Goal: Task Accomplishment & Management: Manage account settings

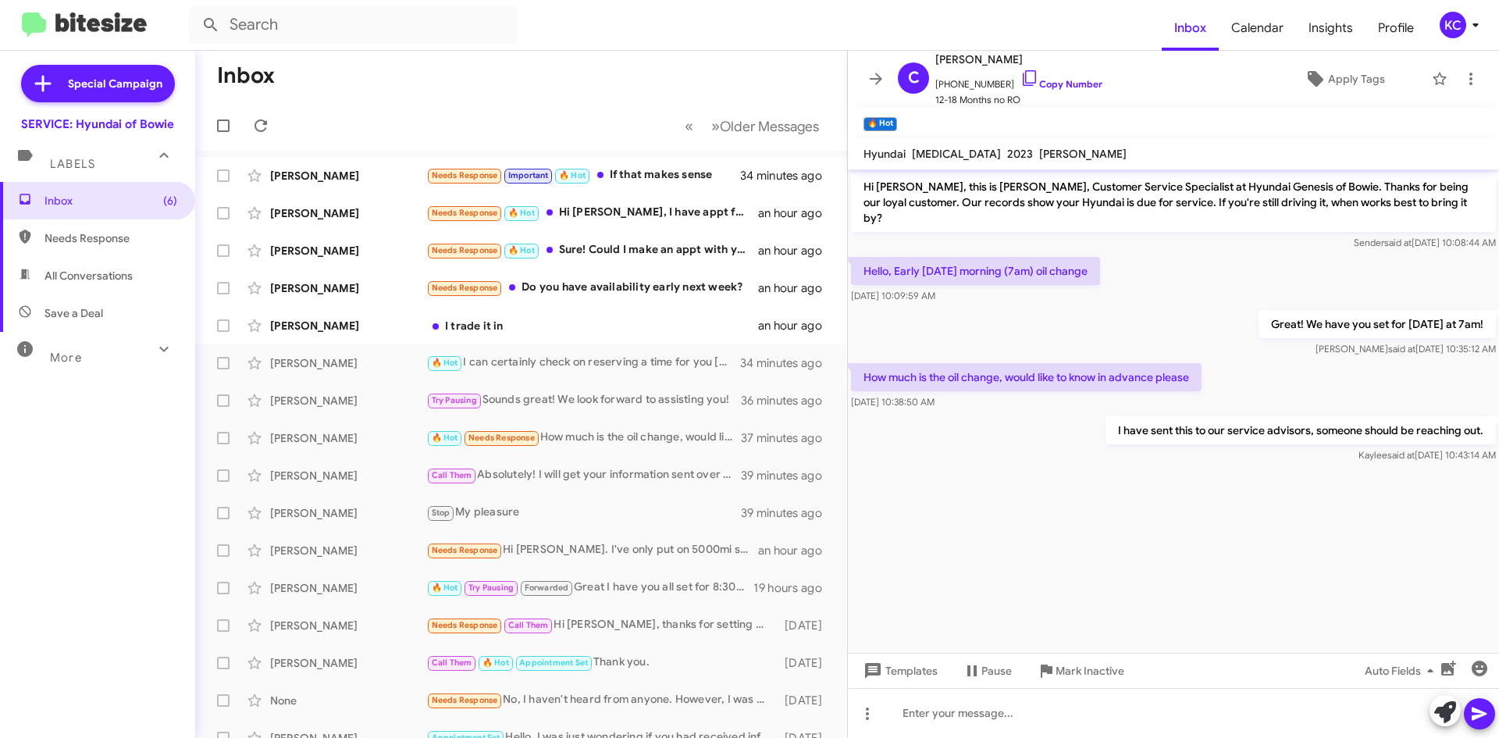
click at [1479, 10] on mat-toolbar "Inbox Calendar Insights Profile KC" at bounding box center [749, 25] width 1499 height 50
click at [1452, 27] on div "KC" at bounding box center [1452, 25] width 27 height 27
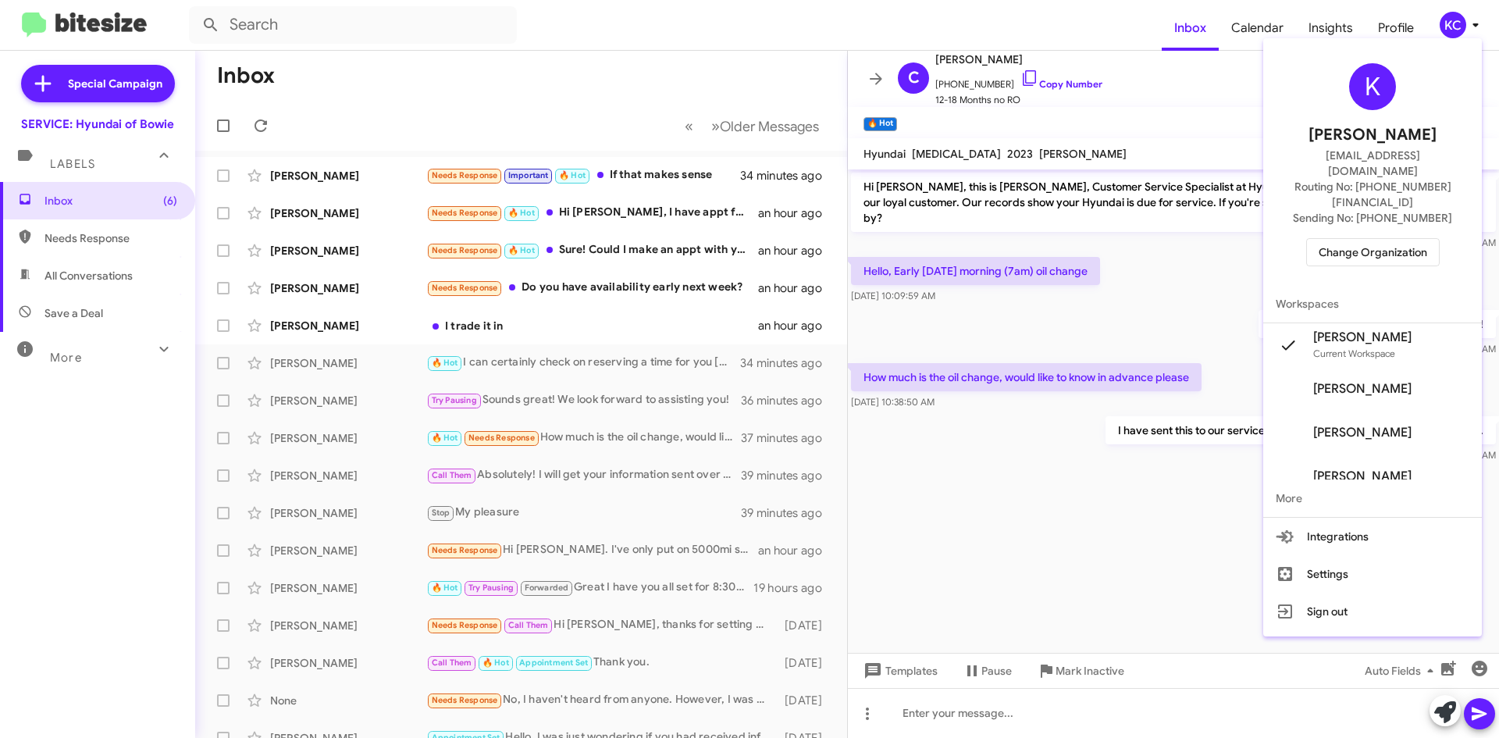
click at [1372, 239] on span "Change Organization" at bounding box center [1372, 252] width 109 height 27
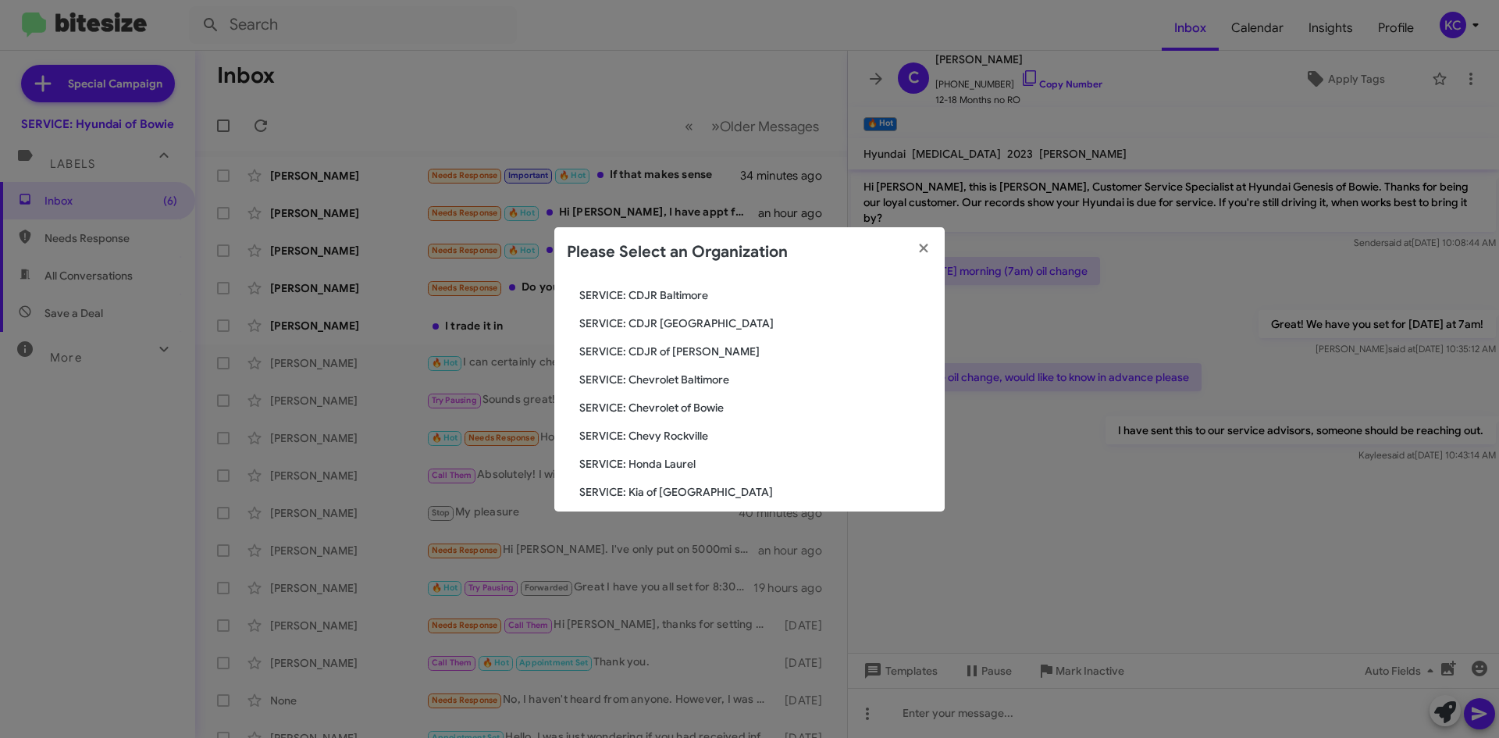
scroll to position [156, 0]
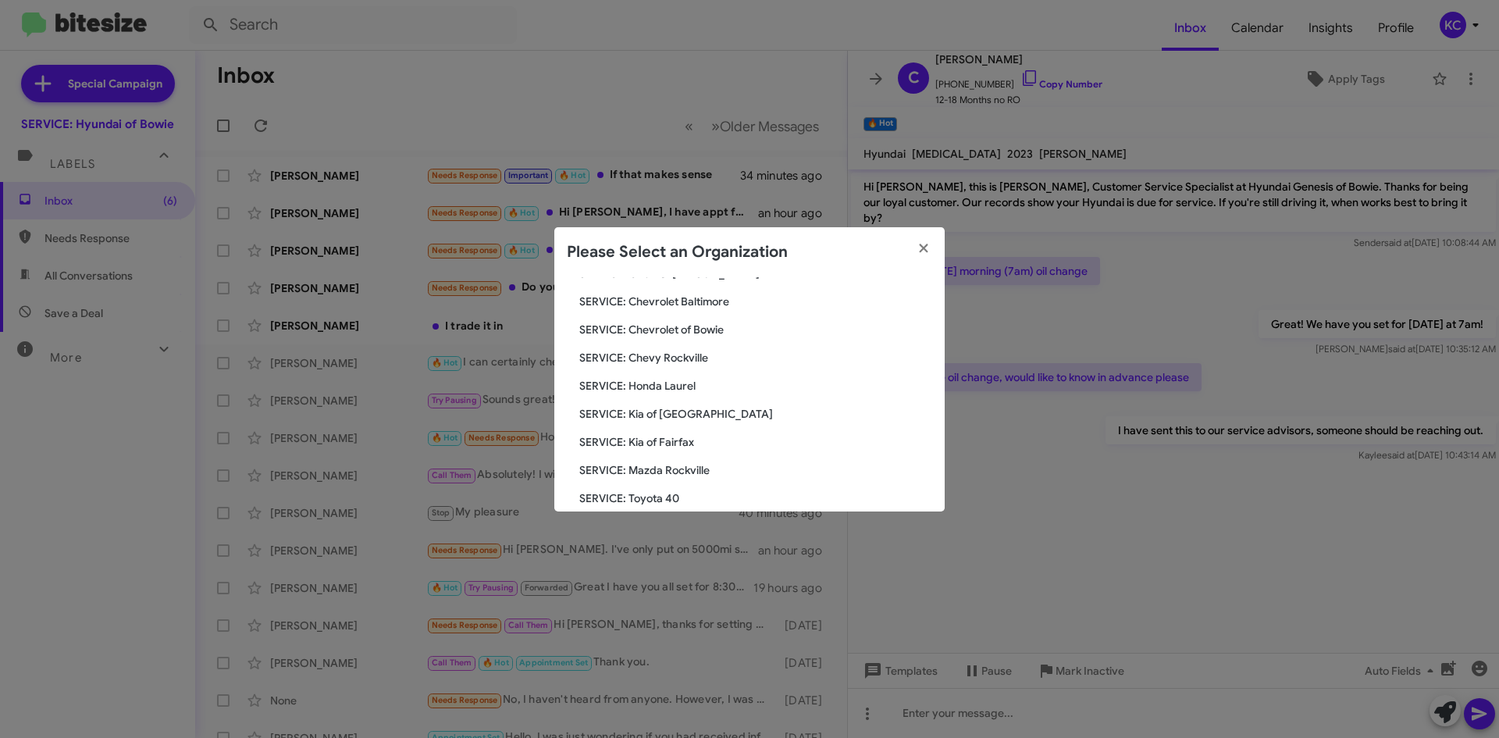
click at [678, 379] on span "SERVICE: Honda Laurel" at bounding box center [755, 386] width 353 height 16
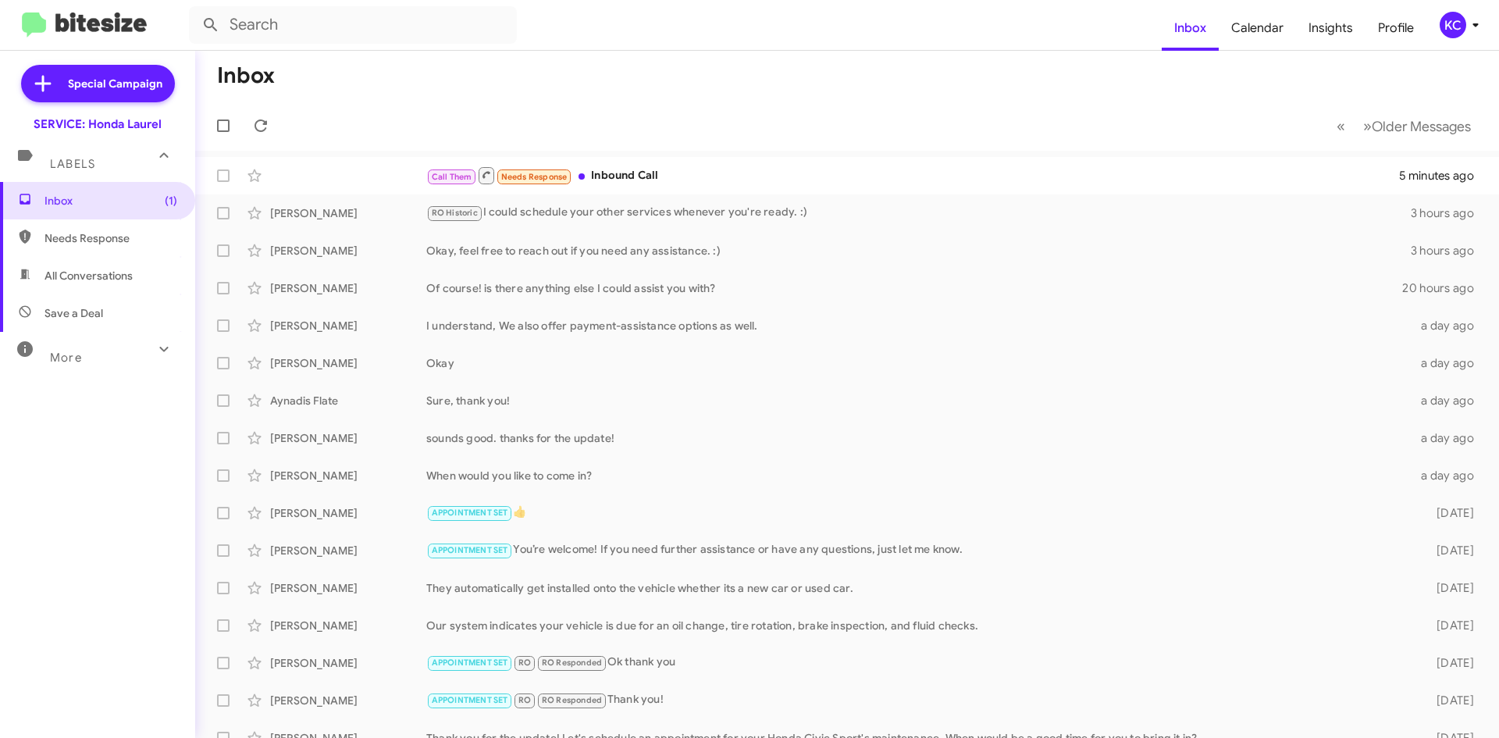
click at [1464, 17] on span "KC" at bounding box center [1462, 25] width 47 height 27
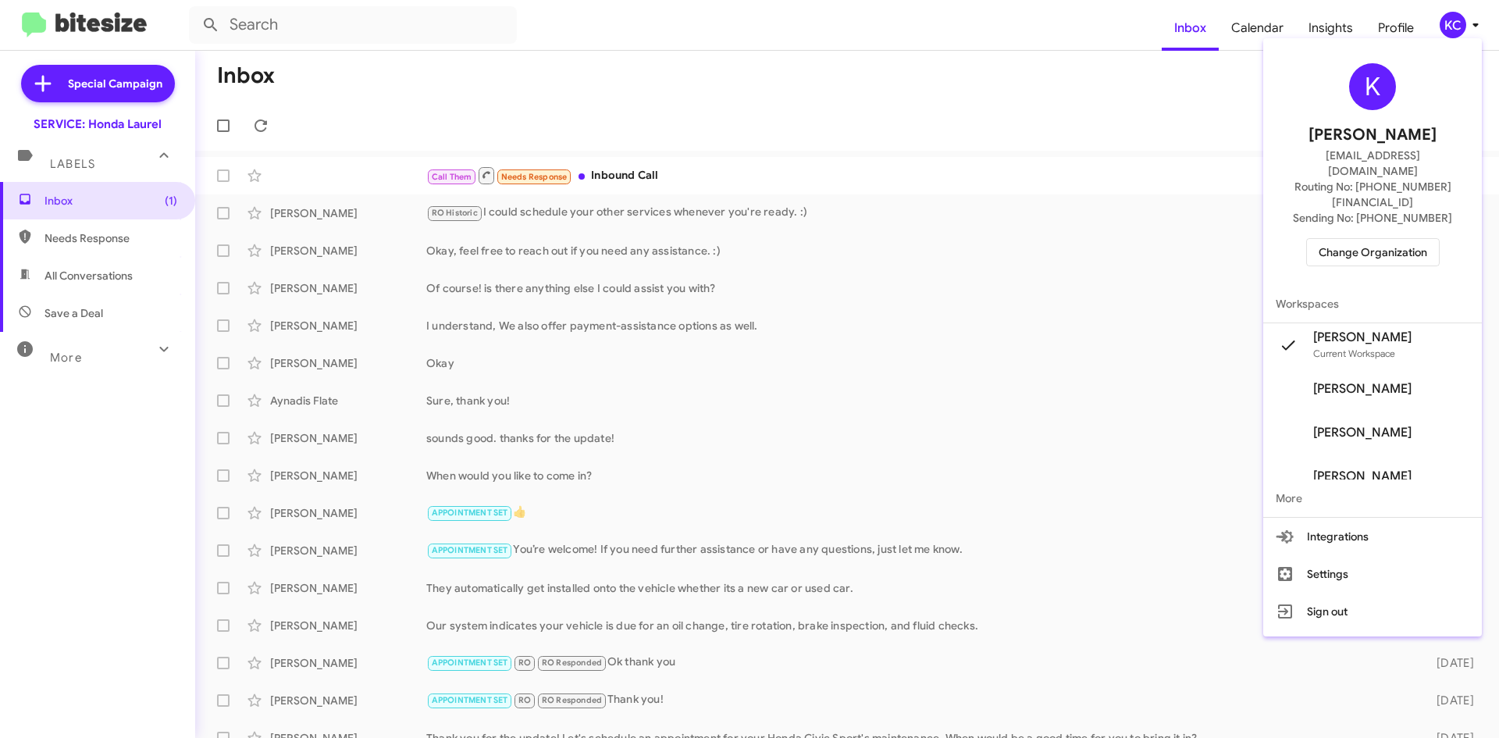
click at [1393, 239] on span "Change Organization" at bounding box center [1372, 252] width 109 height 27
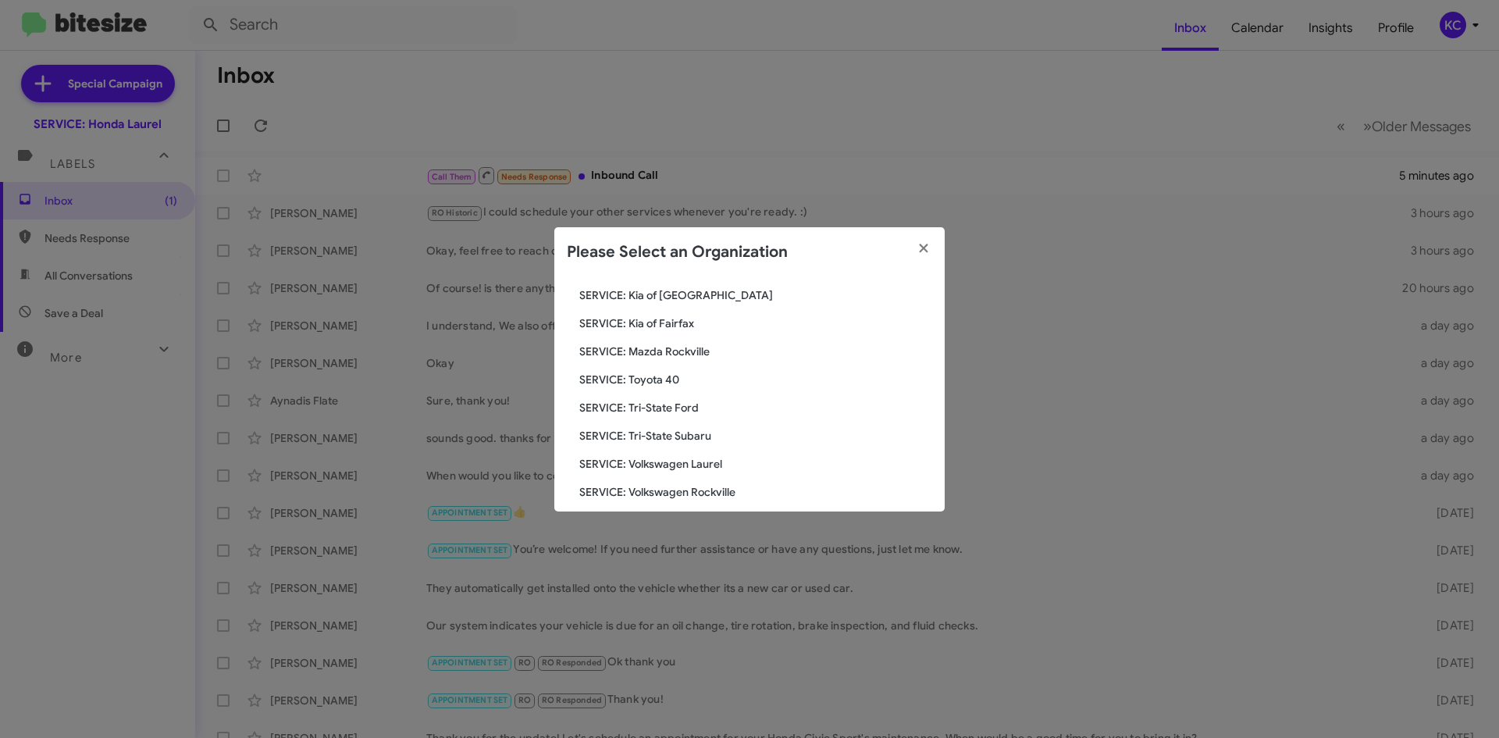
scroll to position [288, 0]
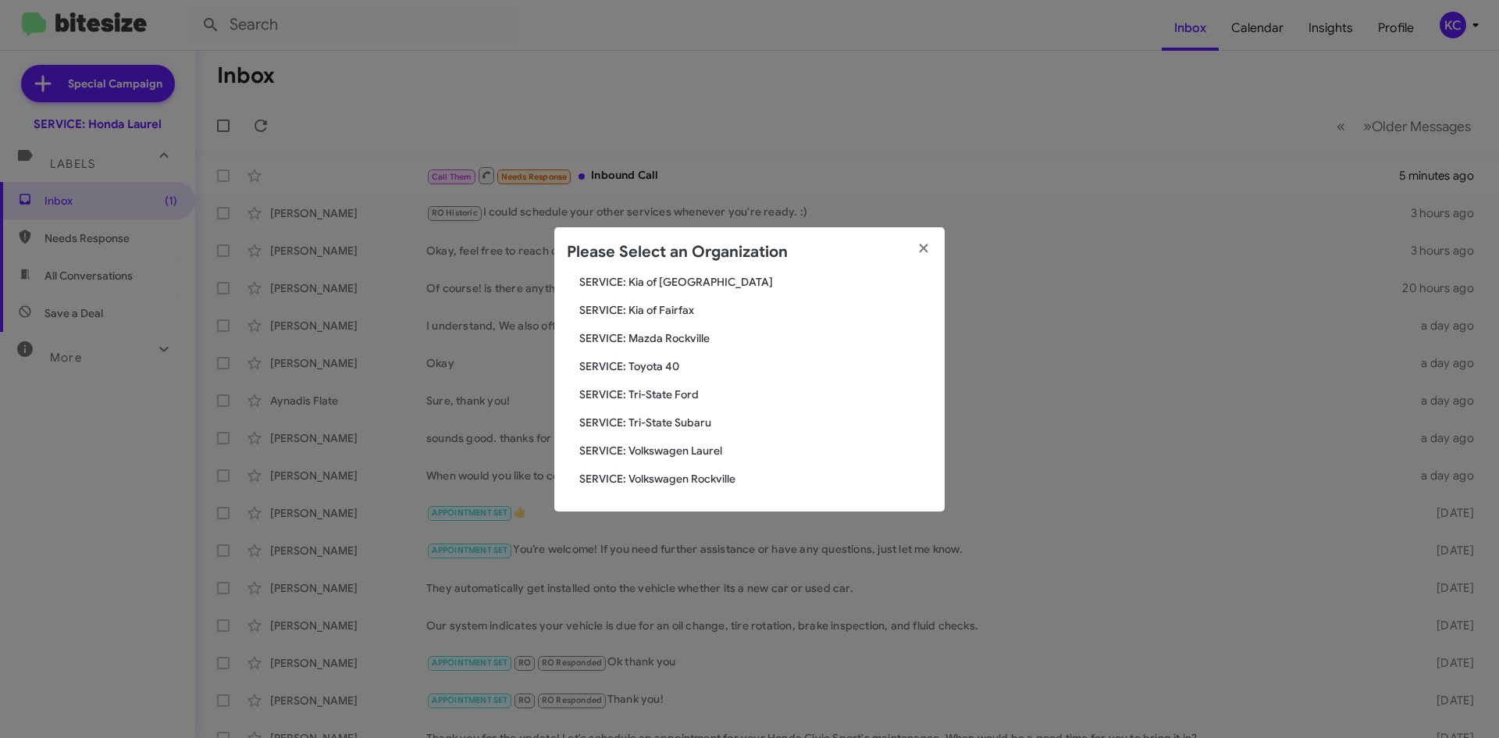
click at [710, 427] on span "SERVICE: Tri-State Subaru" at bounding box center [755, 423] width 353 height 16
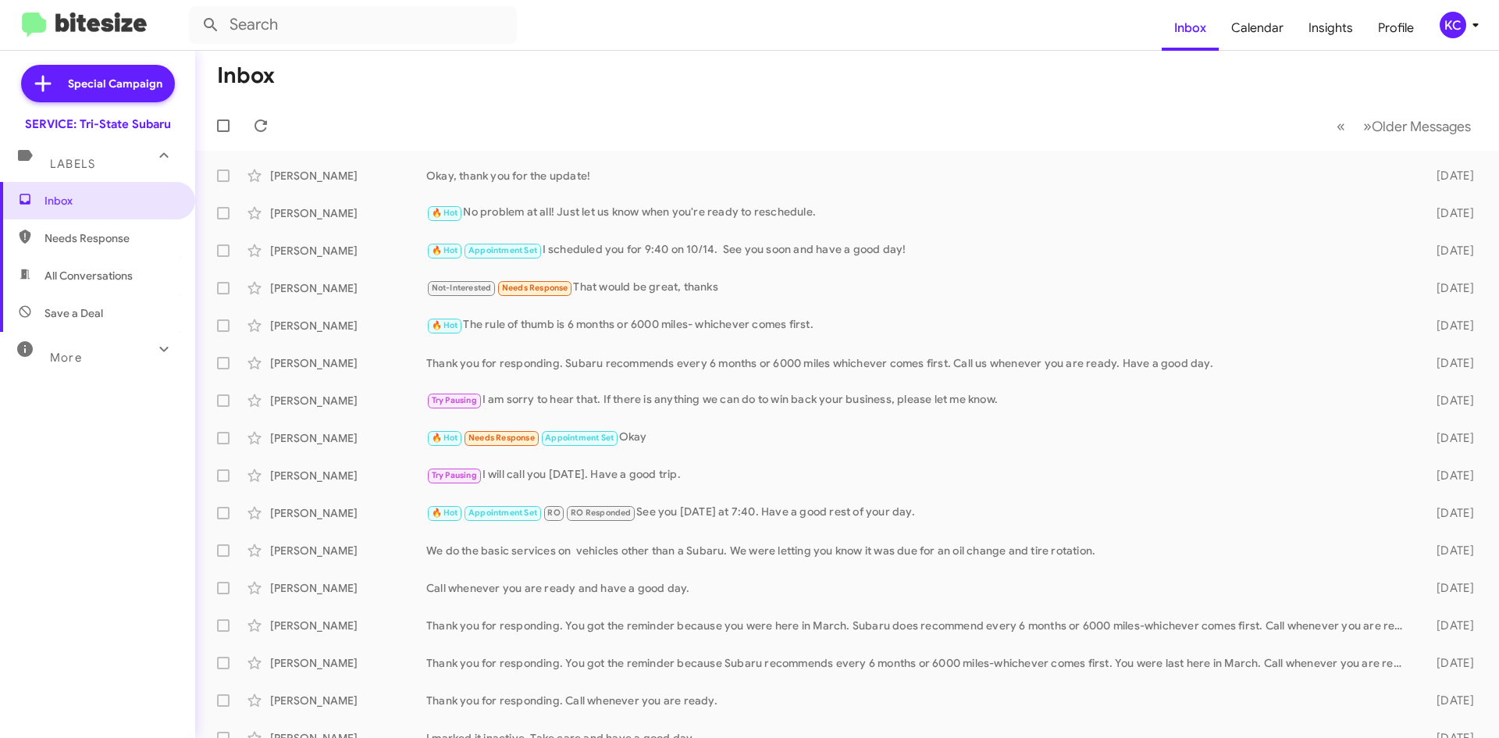
click at [1458, 21] on div "KC" at bounding box center [1452, 25] width 27 height 27
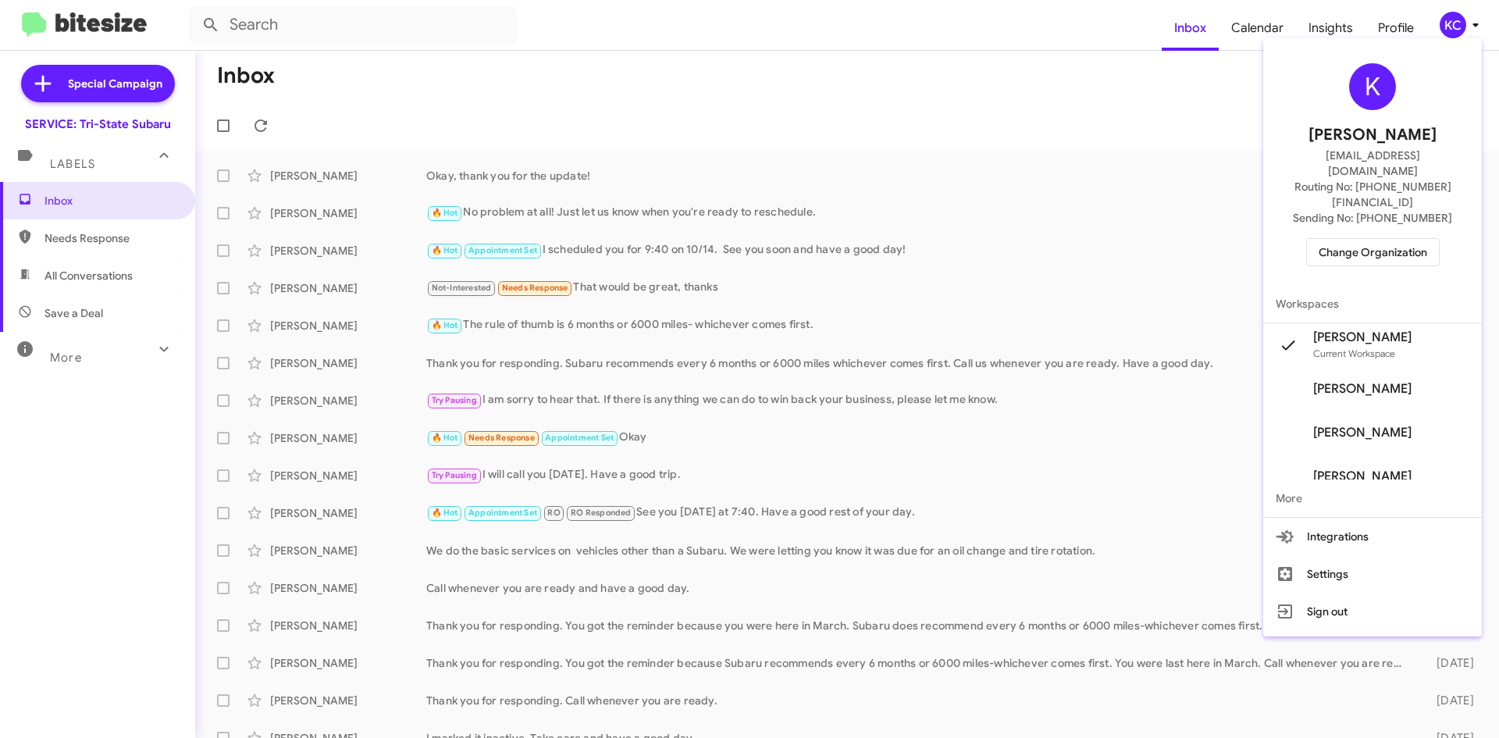
click at [1377, 239] on span "Change Organization" at bounding box center [1372, 252] width 109 height 27
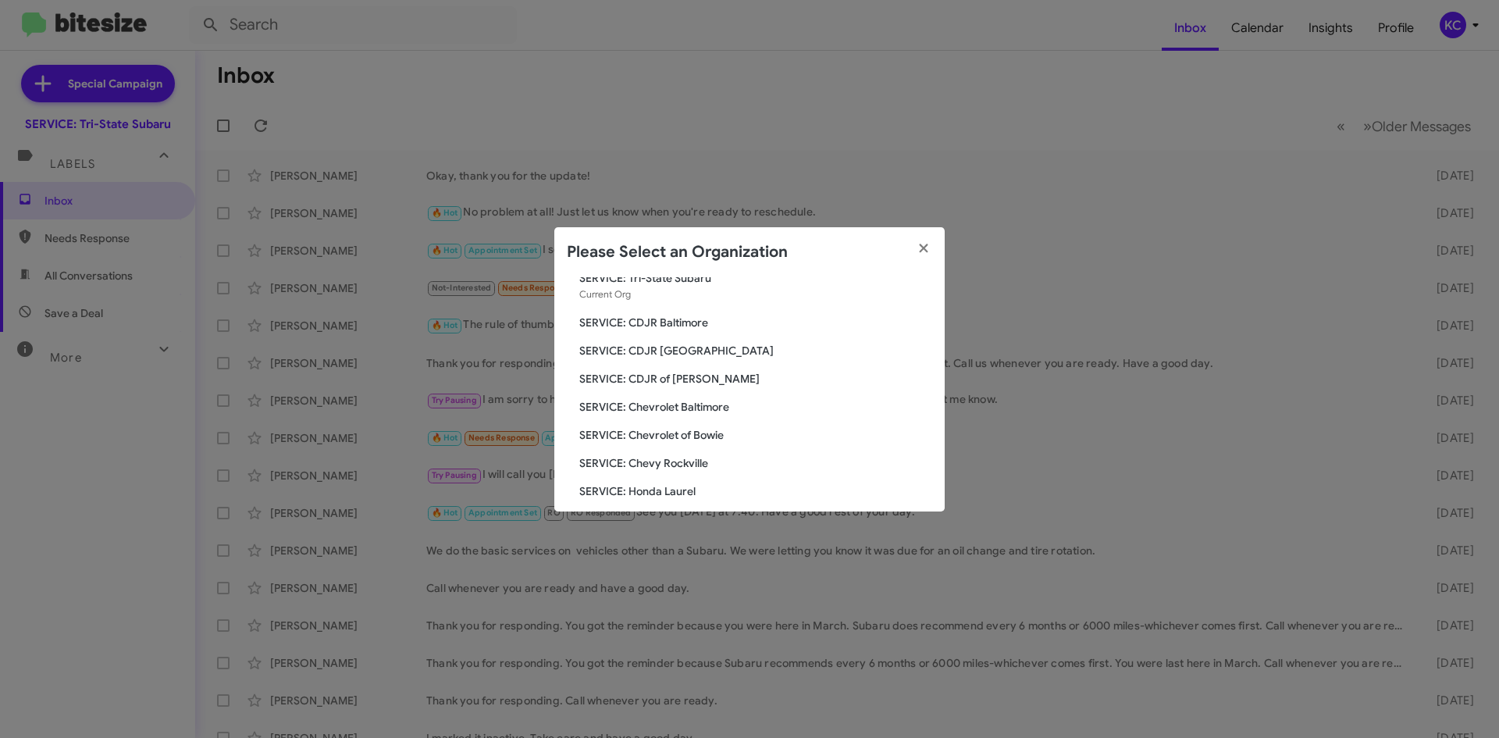
scroll to position [78, 0]
click at [707, 410] on span "SERVICE: Chevrolet of Bowie" at bounding box center [755, 408] width 353 height 16
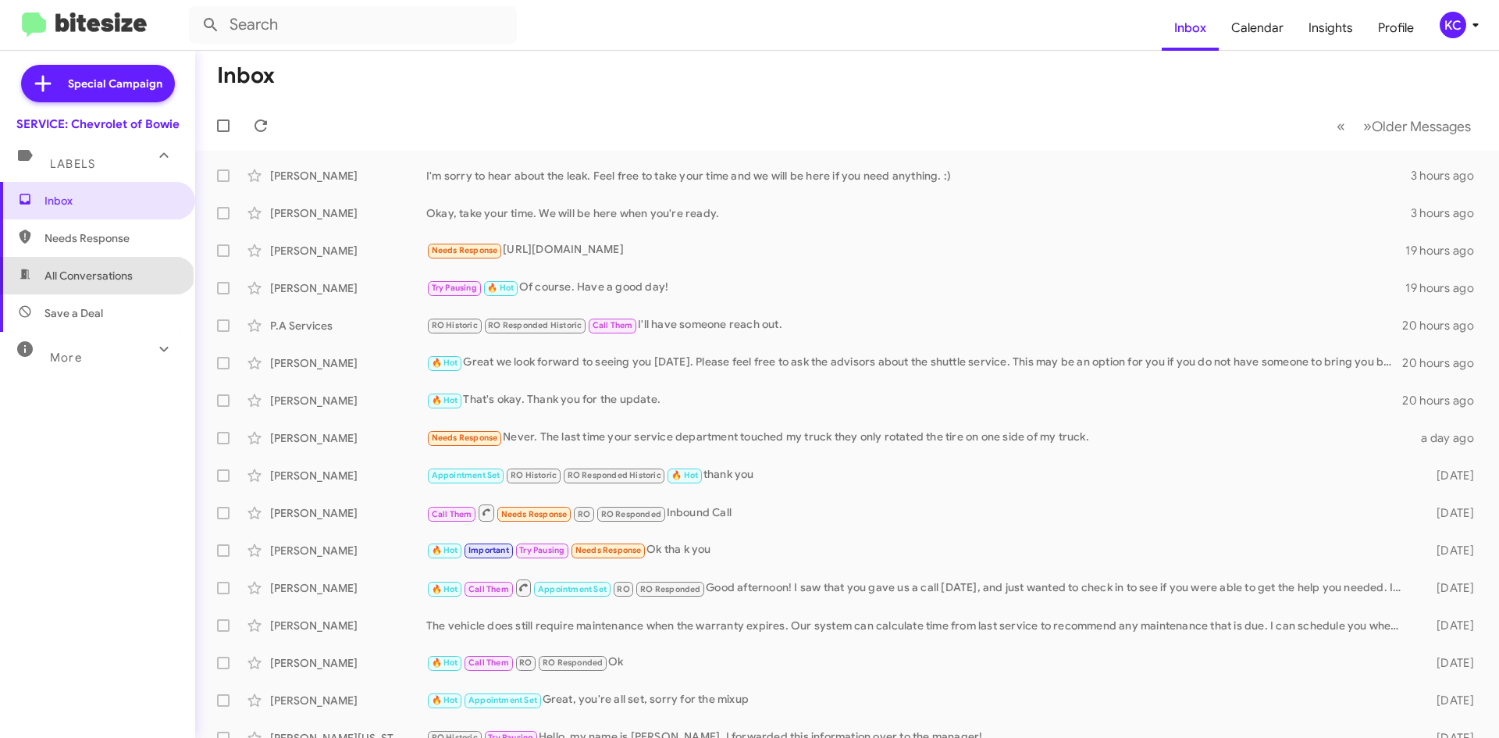
click at [96, 276] on span "All Conversations" at bounding box center [88, 276] width 88 height 16
type input "in:all-conversations"
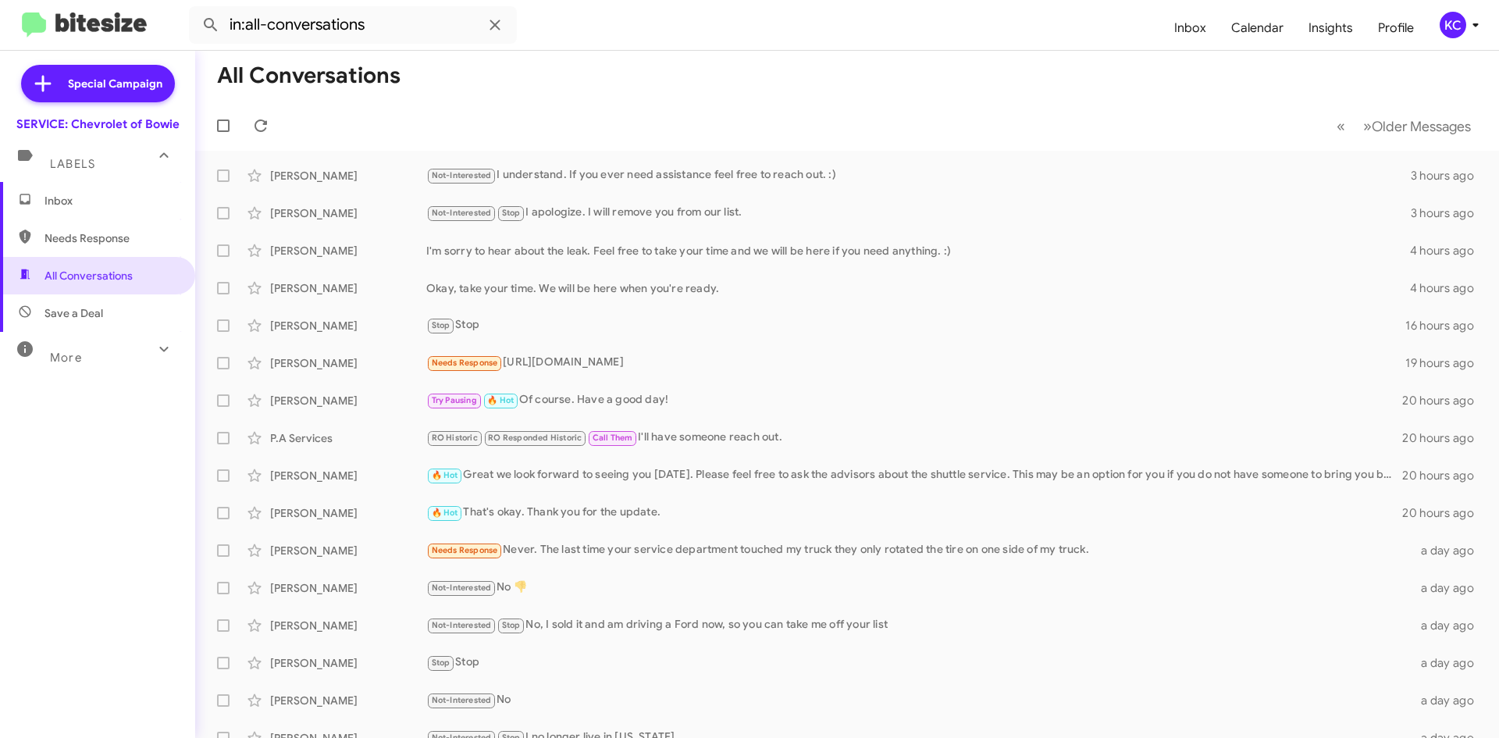
click at [1458, 33] on div "KC" at bounding box center [1452, 25] width 27 height 27
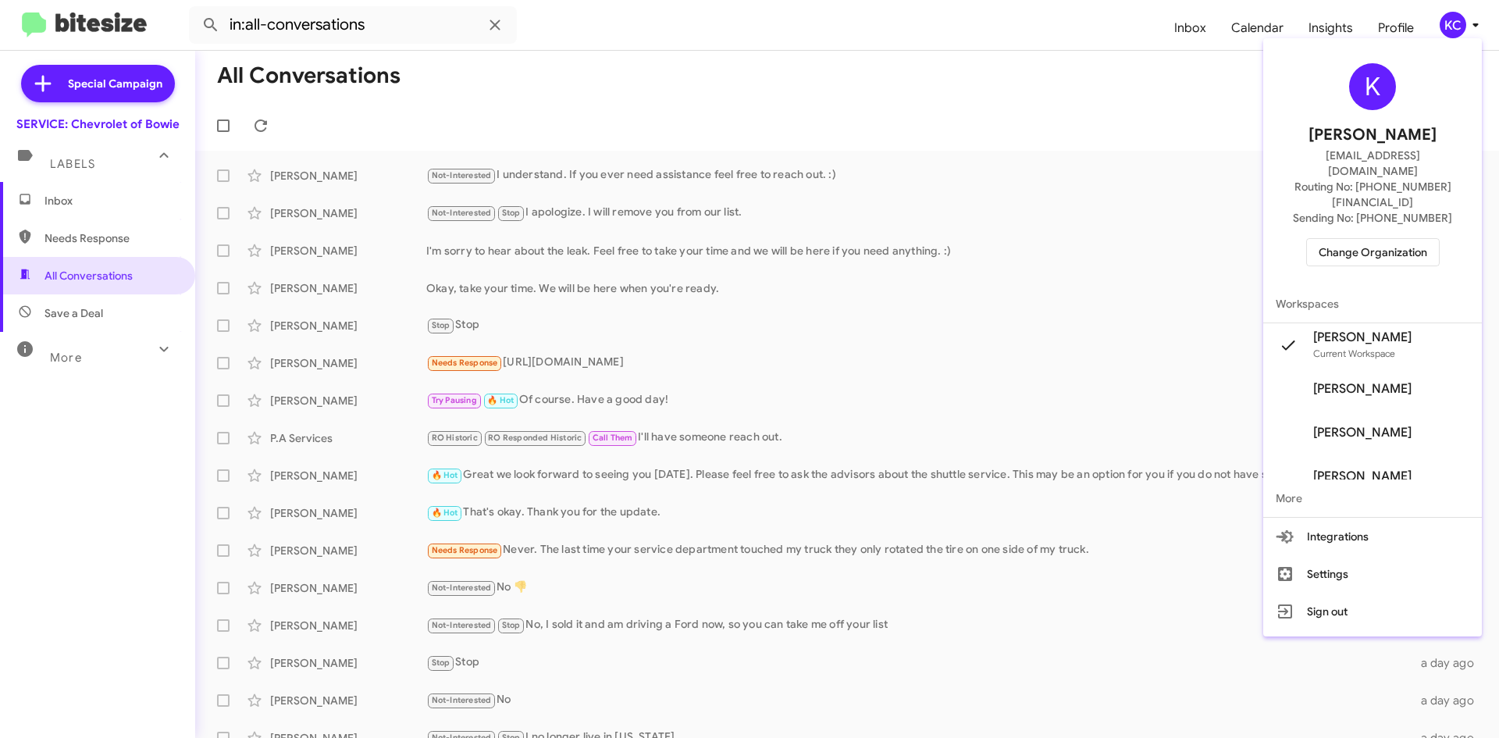
click at [1371, 201] on div "K [PERSON_NAME] [EMAIL_ADDRESS][DOMAIN_NAME] Routing No: [PHONE_NUMBER][FINANCI…" at bounding box center [1372, 164] width 219 height 240
click at [1371, 239] on span "Change Organization" at bounding box center [1372, 252] width 109 height 27
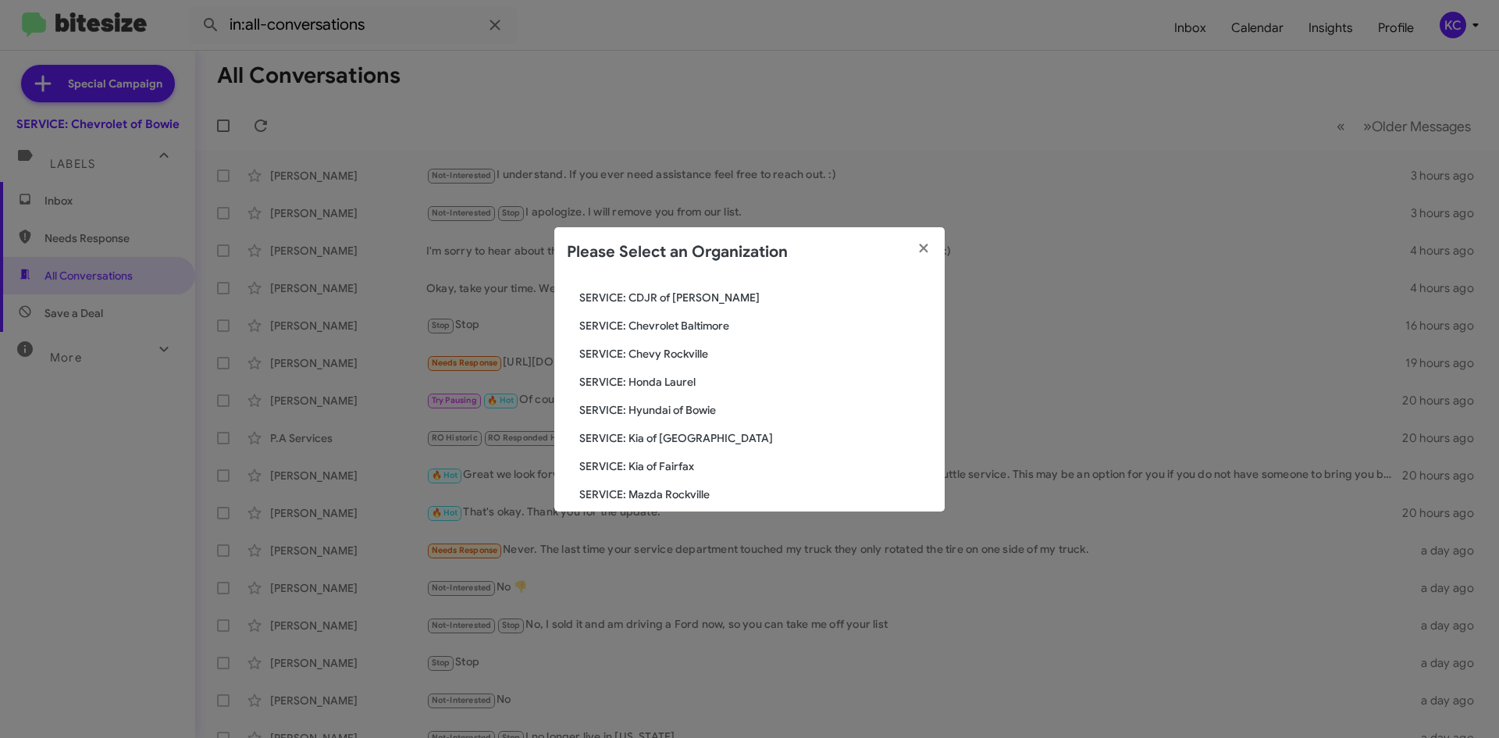
scroll to position [156, 0]
click at [657, 354] on span "SERVICE: Honda Laurel" at bounding box center [755, 358] width 353 height 16
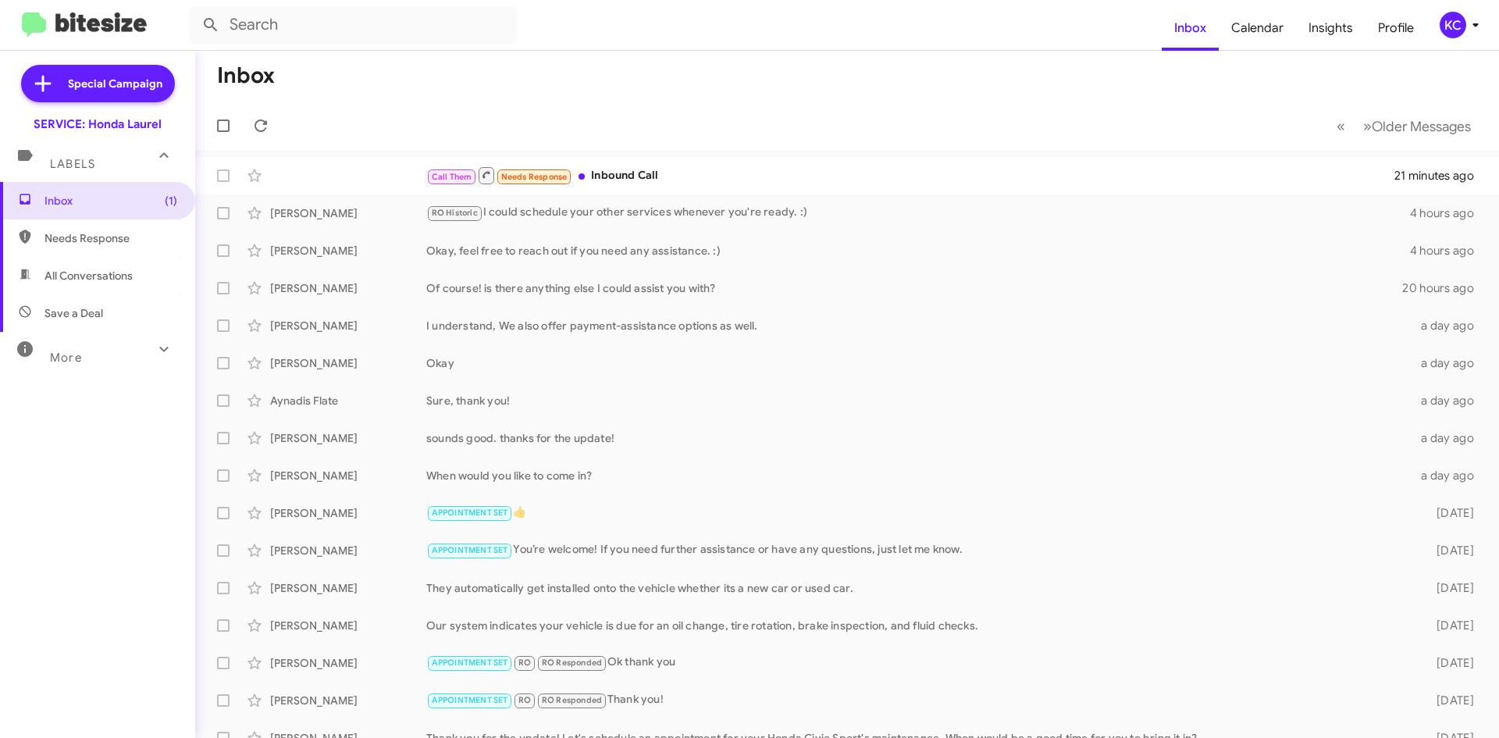
click at [125, 276] on span "All Conversations" at bounding box center [88, 276] width 88 height 16
type input "in:all-conversations"
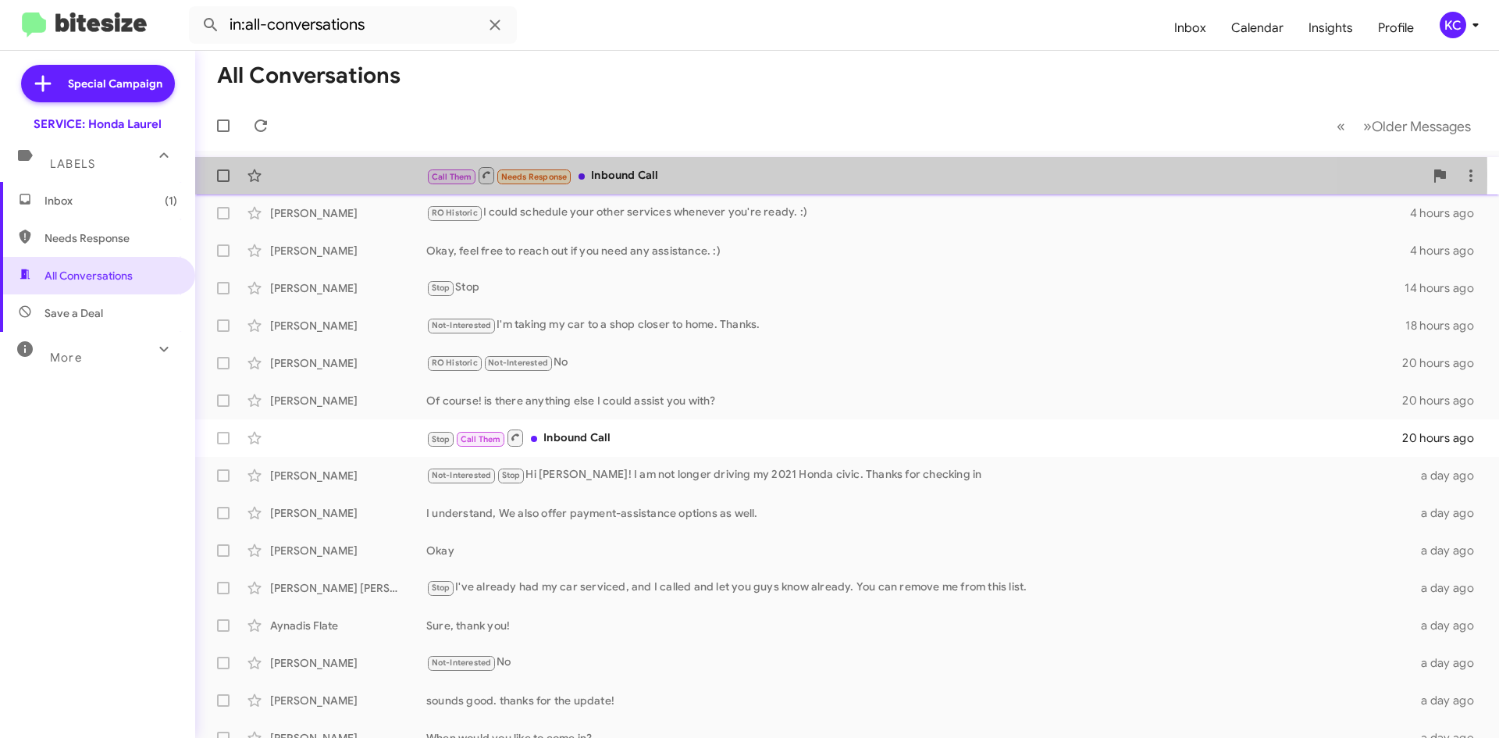
click at [321, 173] on div "Call Them Needs Response Inbound Call 21 minutes ago" at bounding box center [847, 175] width 1279 height 31
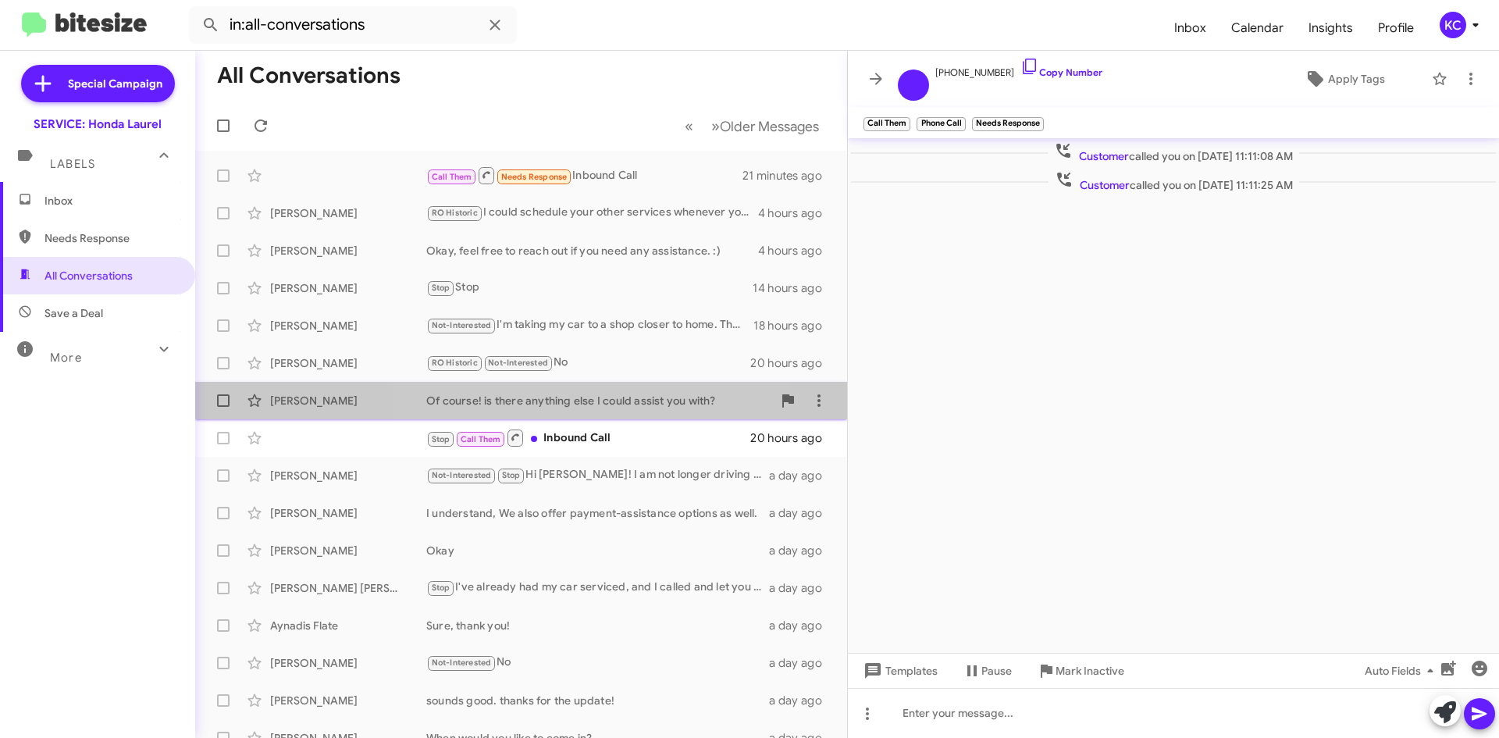
click at [596, 416] on span "Chuck Willis Of course! is there anything else I could assist you with? 20 hour…" at bounding box center [521, 400] width 652 height 37
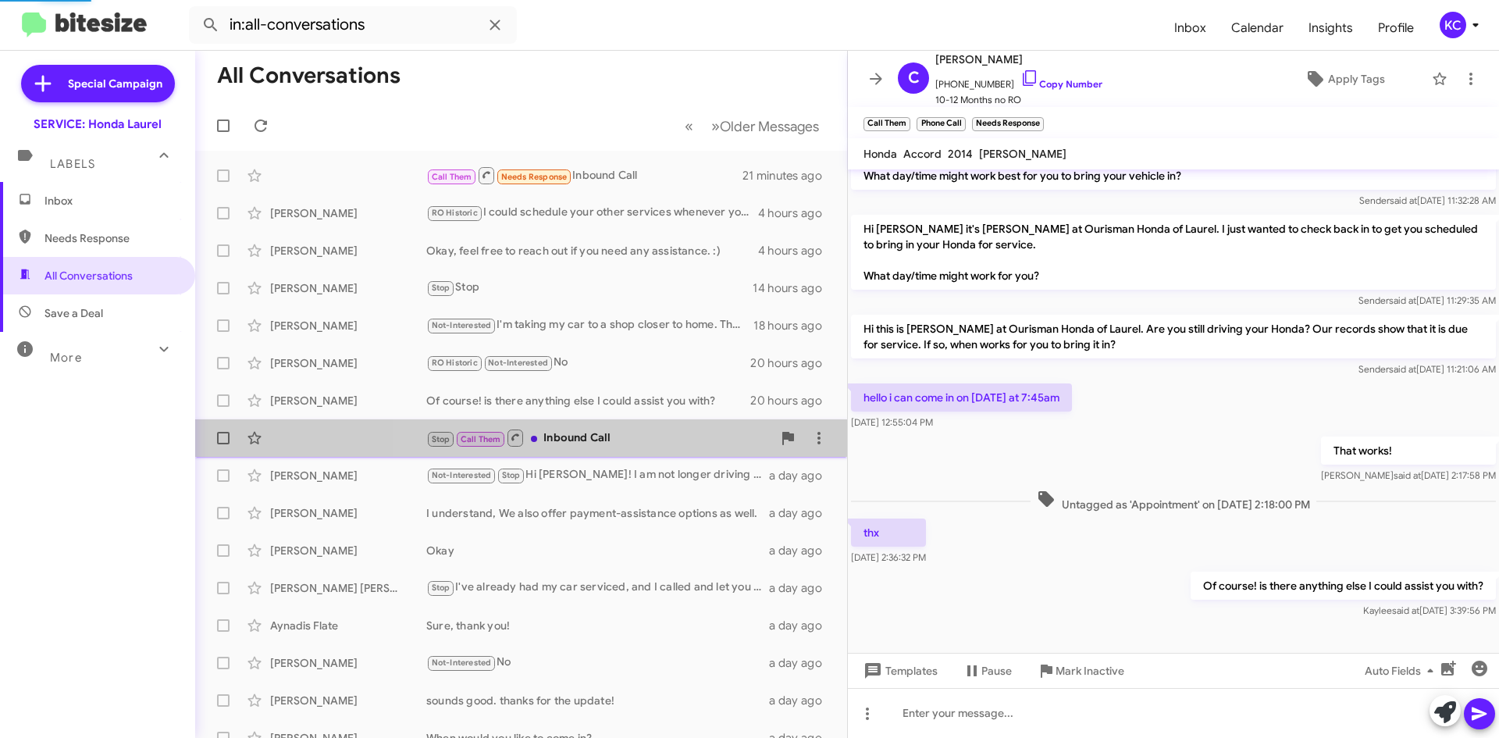
click at [596, 439] on div "Stop Call Them Inbound Call" at bounding box center [599, 438] width 346 height 20
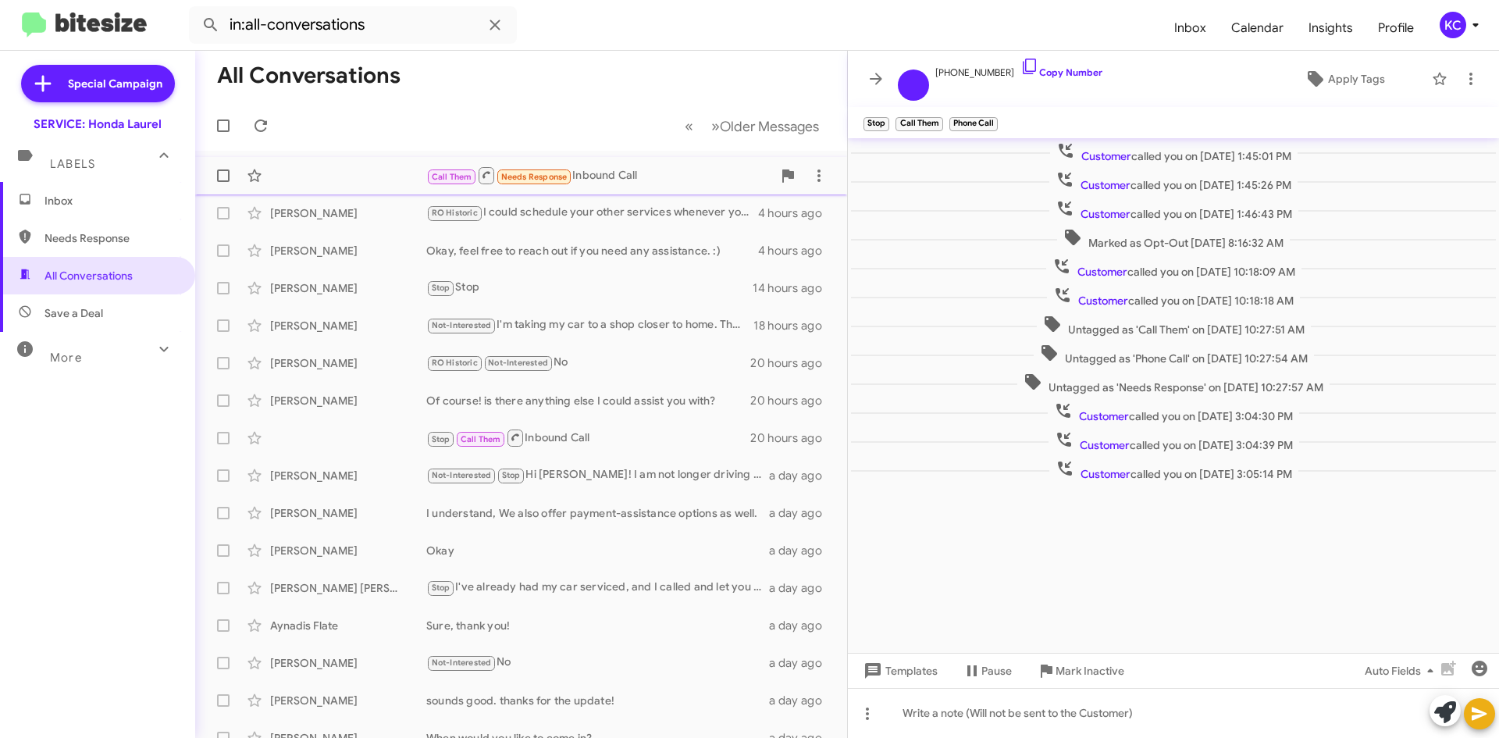
click at [554, 180] on span "Needs Response" at bounding box center [534, 177] width 66 height 10
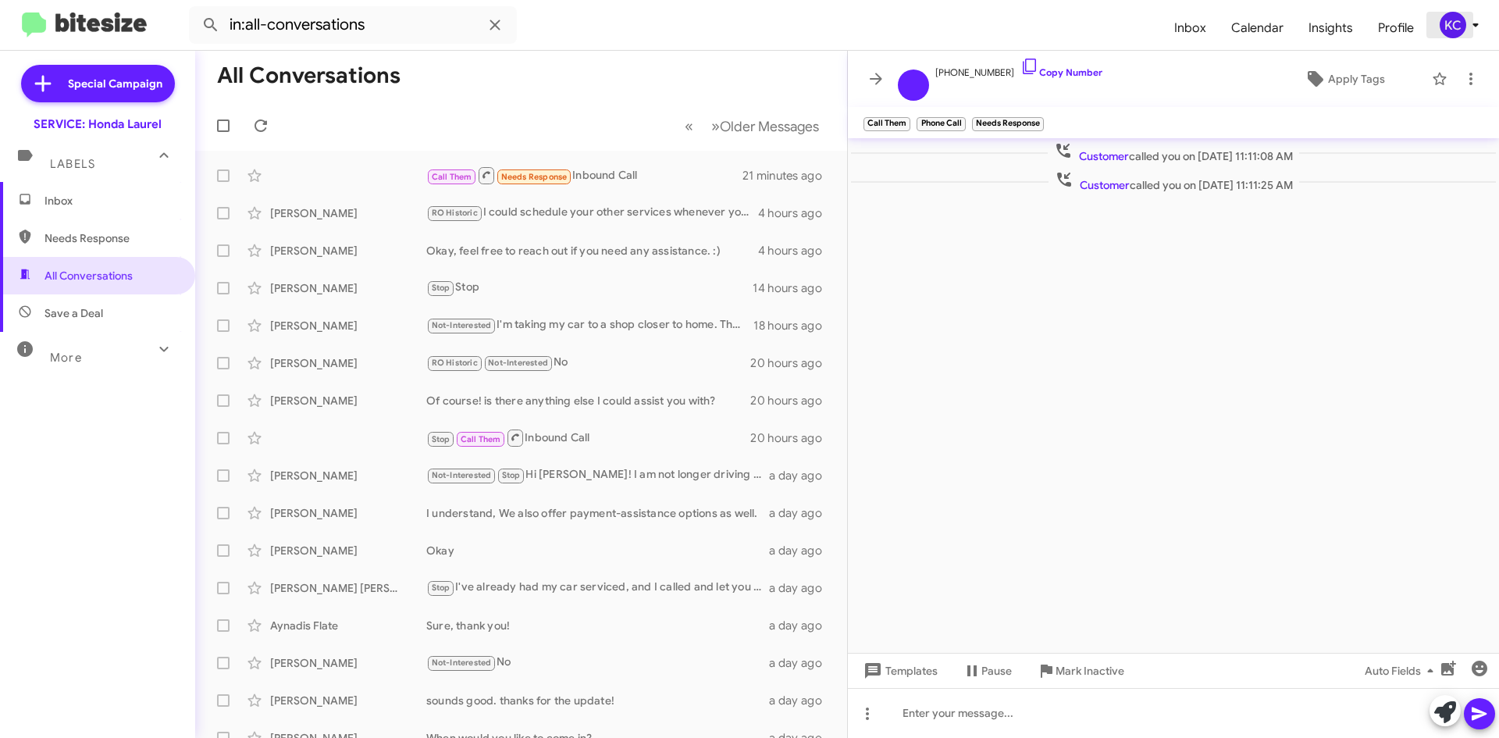
click at [1439, 37] on span "KC" at bounding box center [1462, 25] width 47 height 27
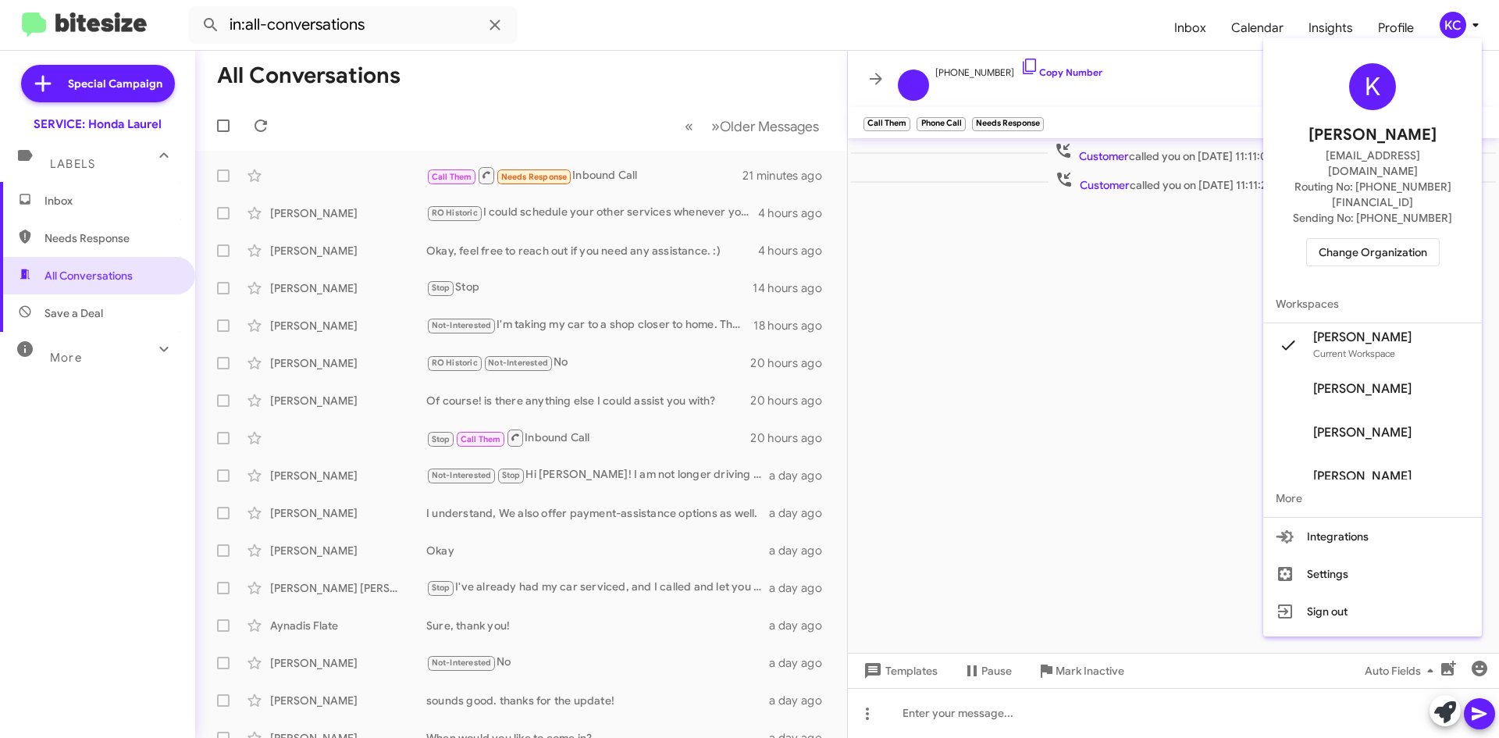
click at [1423, 239] on span "Change Organization" at bounding box center [1372, 252] width 109 height 27
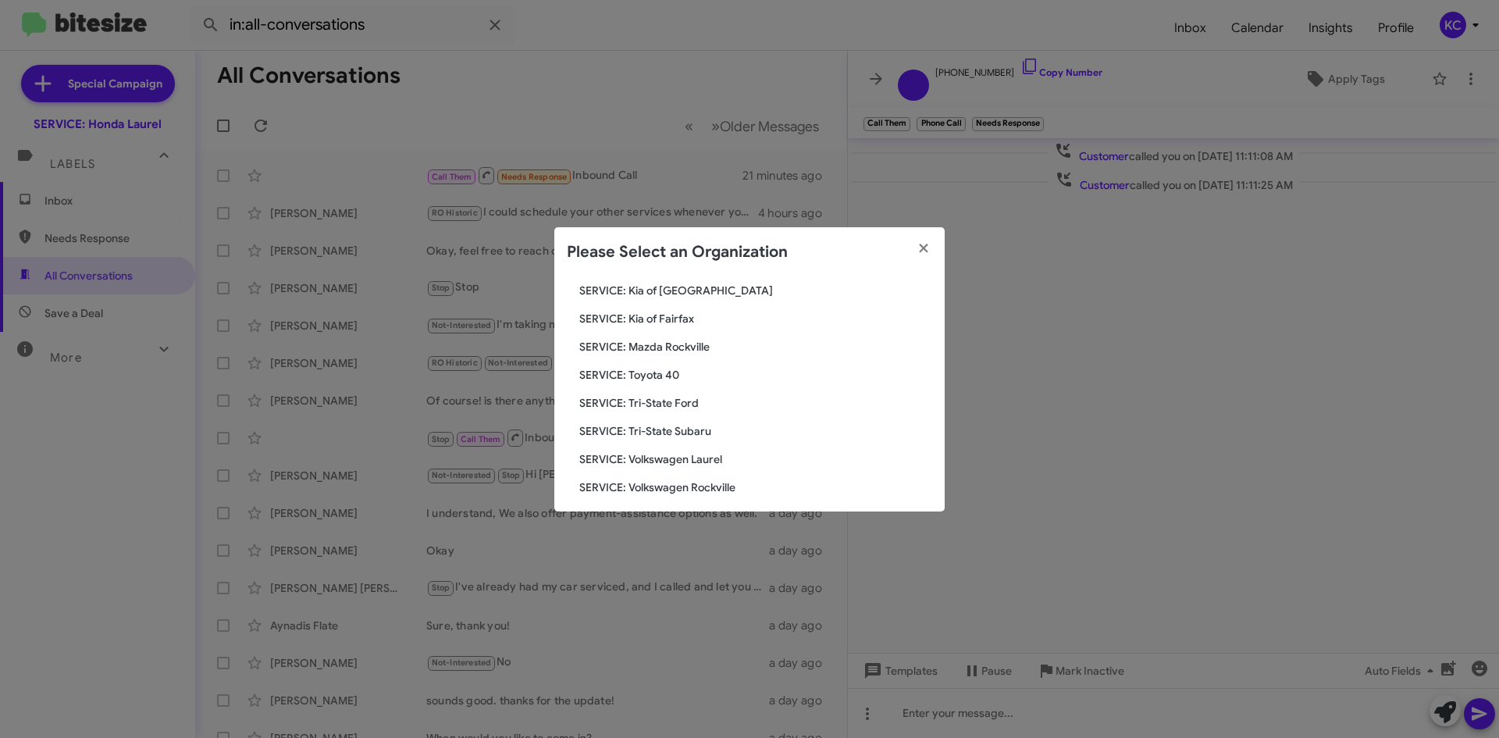
scroll to position [288, 0]
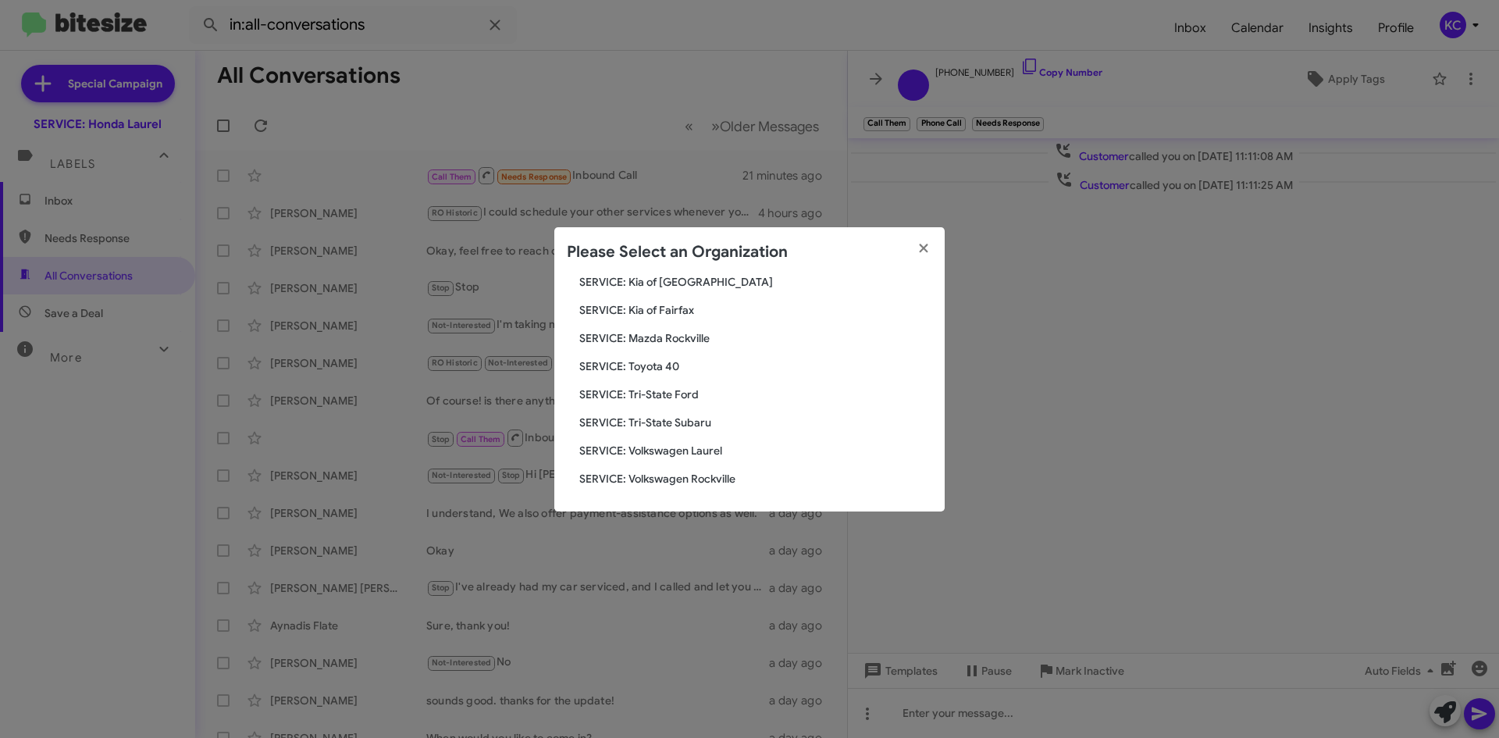
click at [666, 424] on span "SERVICE: Tri-State Subaru" at bounding box center [755, 423] width 353 height 16
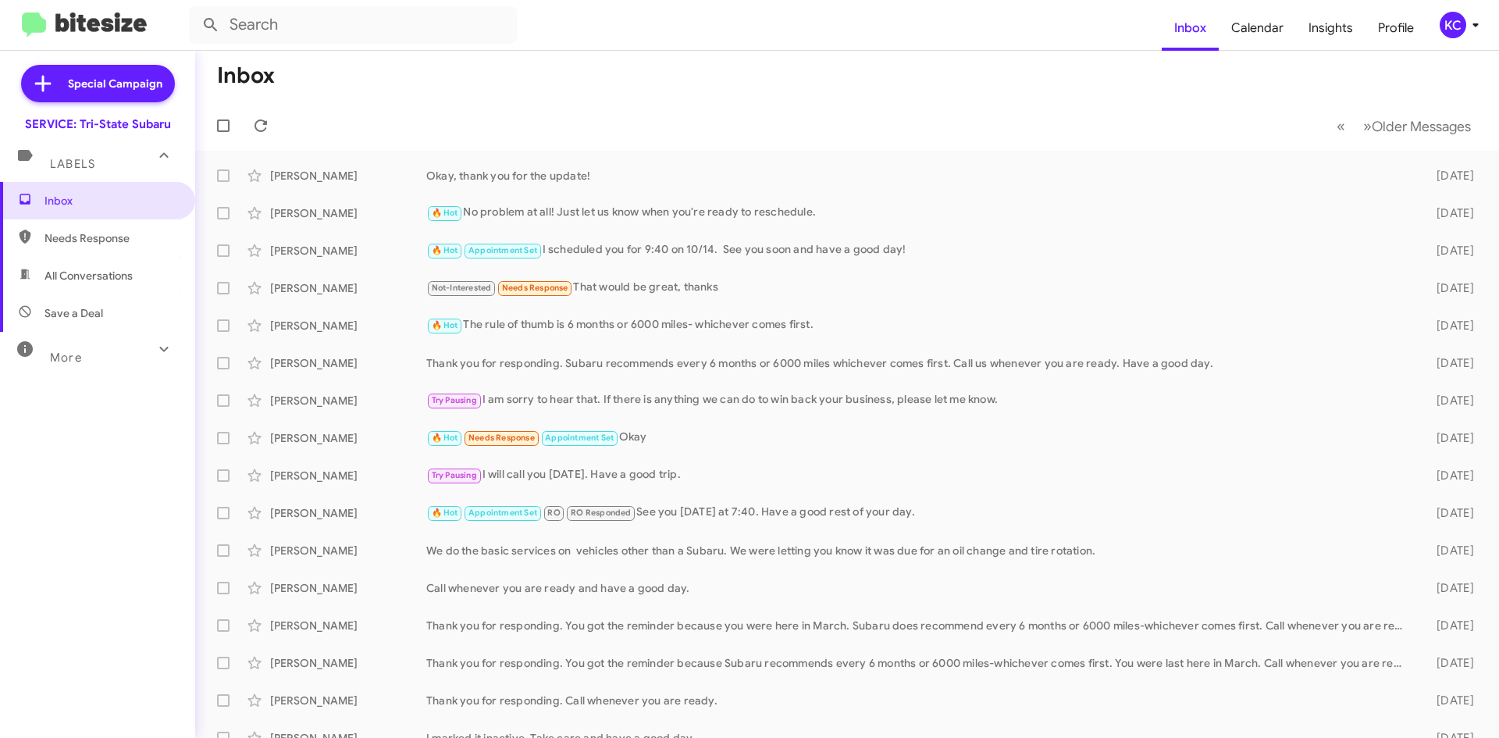
click at [85, 285] on span "All Conversations" at bounding box center [97, 275] width 195 height 37
type input "in:all-conversations"
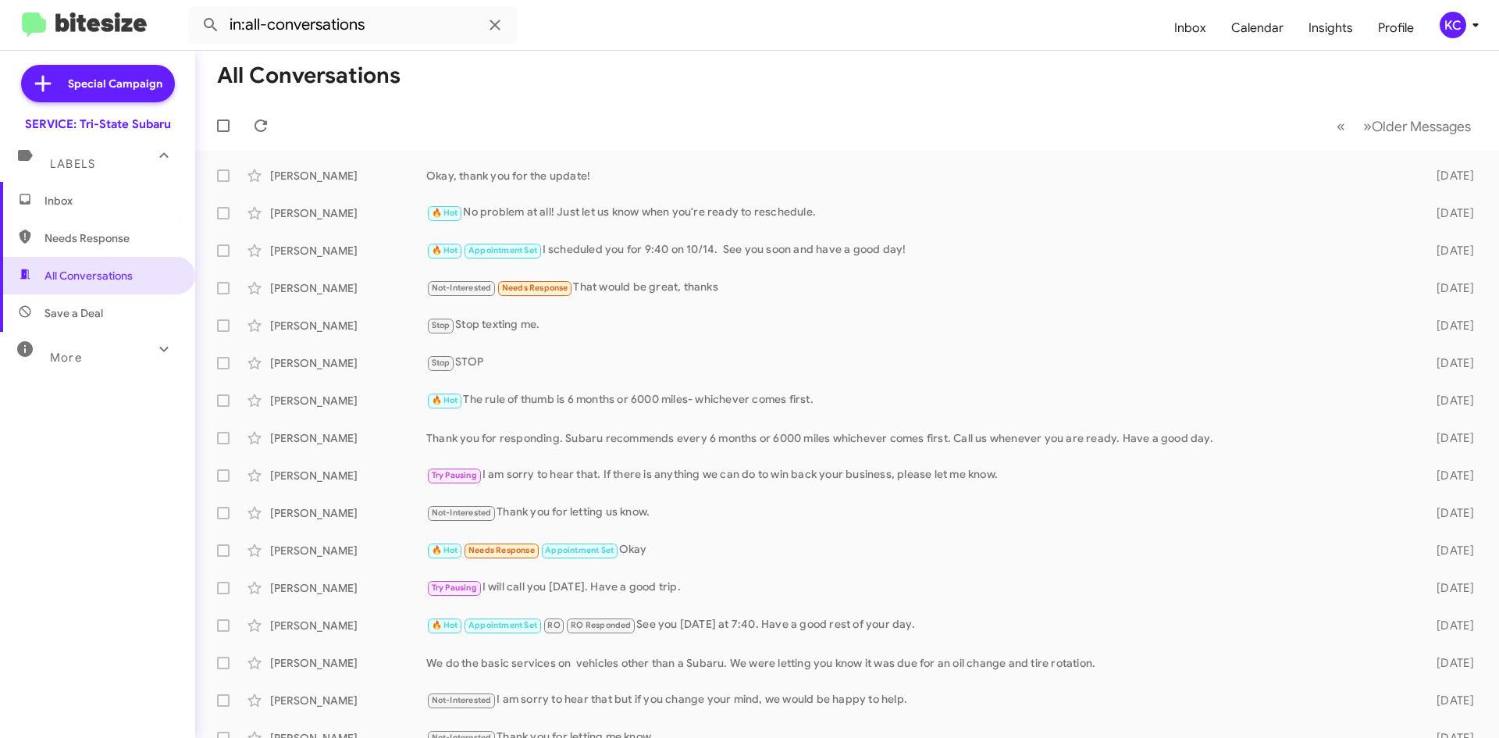
click at [813, 2] on mat-toolbar "in:all-conversations Inbox Calendar Insights Profile KC" at bounding box center [749, 25] width 1499 height 50
